Goal: Task Accomplishment & Management: Complete application form

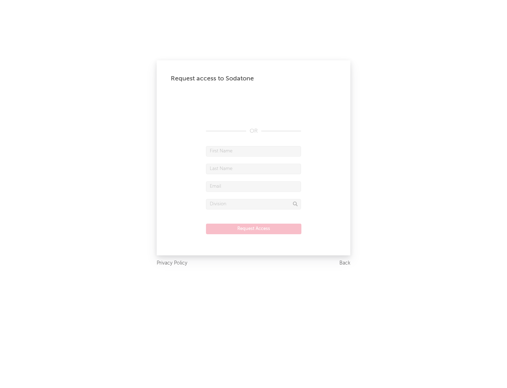
click at [254, 151] on input "text" at bounding box center [253, 151] width 95 height 11
type input "[PERSON_NAME]"
click at [254, 168] on input "text" at bounding box center [253, 168] width 95 height 11
type input "[PERSON_NAME]"
click at [254, 186] on input "text" at bounding box center [253, 186] width 95 height 11
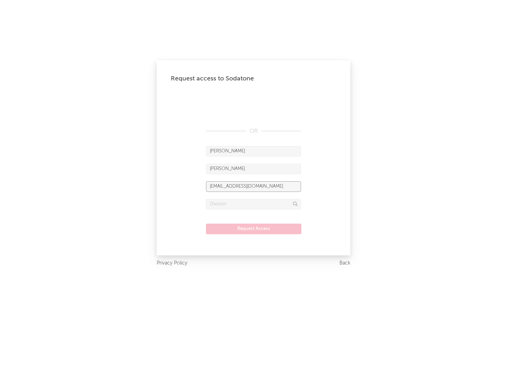
type input "[EMAIL_ADDRESS][DOMAIN_NAME]"
click at [254, 204] on input "text" at bounding box center [253, 204] width 95 height 11
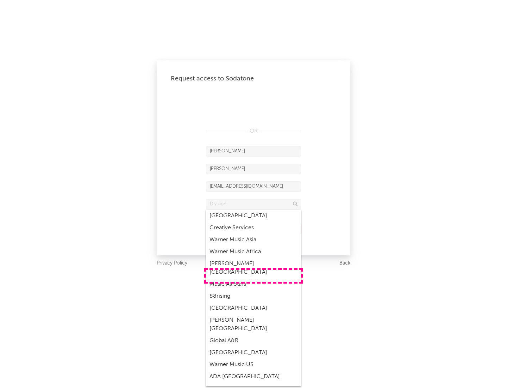
click at [254, 278] on div "Music All Stars" at bounding box center [253, 284] width 95 height 12
type input "Music All Stars"
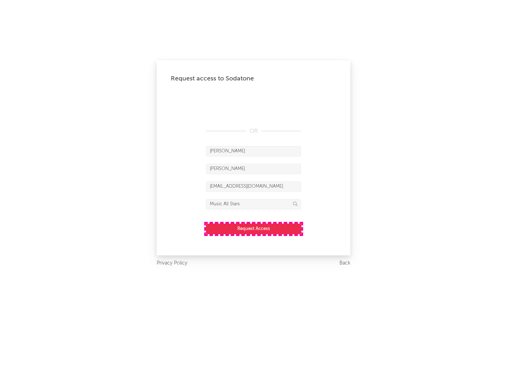
click at [254, 228] on button "Request Access" at bounding box center [253, 228] width 95 height 11
